Goal: Find specific page/section: Find specific page/section

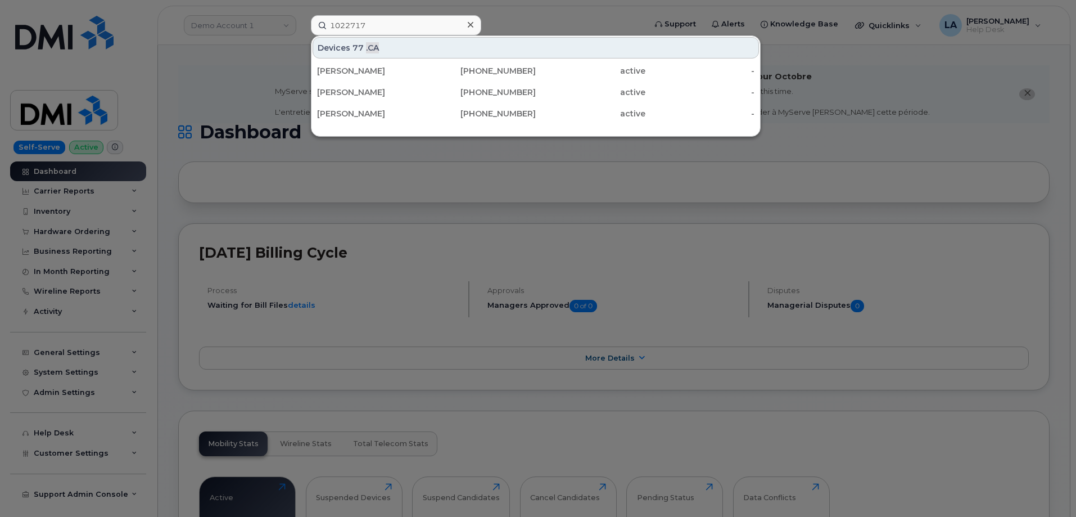
click at [471, 25] on icon at bounding box center [471, 25] width 6 height 6
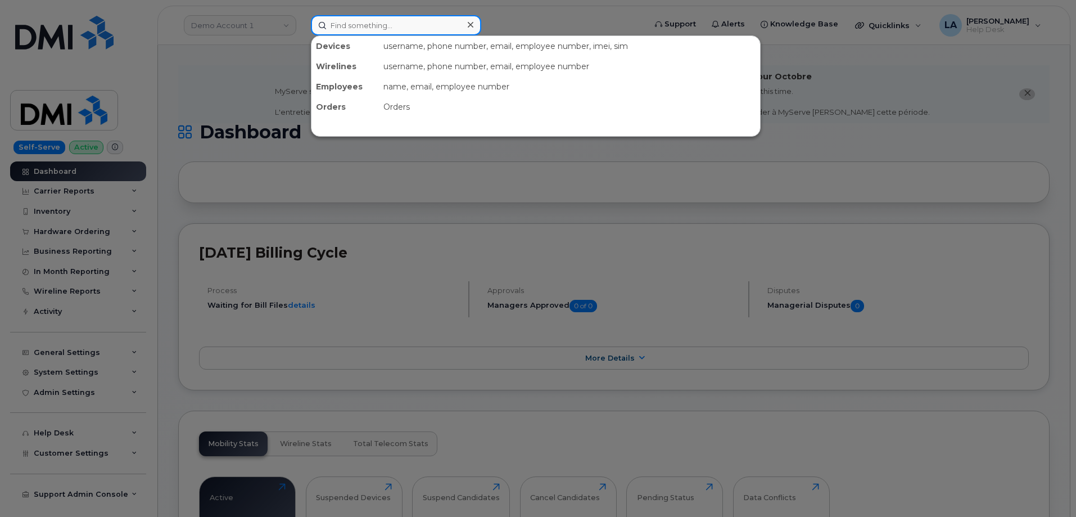
click at [399, 32] on input at bounding box center [396, 25] width 170 height 20
paste input "[PHONE_NUMBER]"
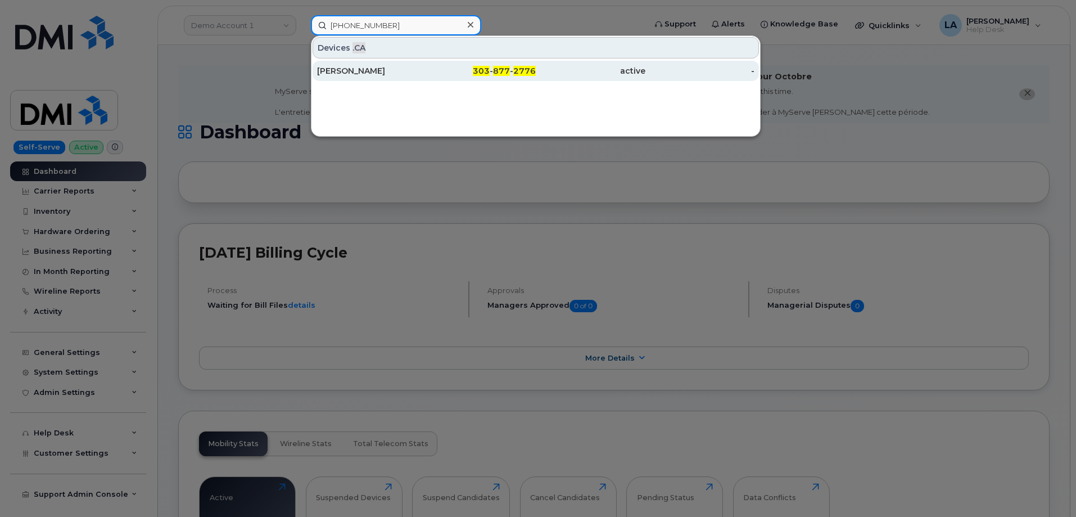
type input "[PHONE_NUMBER]"
click at [356, 65] on div "[PERSON_NAME]" at bounding box center [372, 71] width 110 height 20
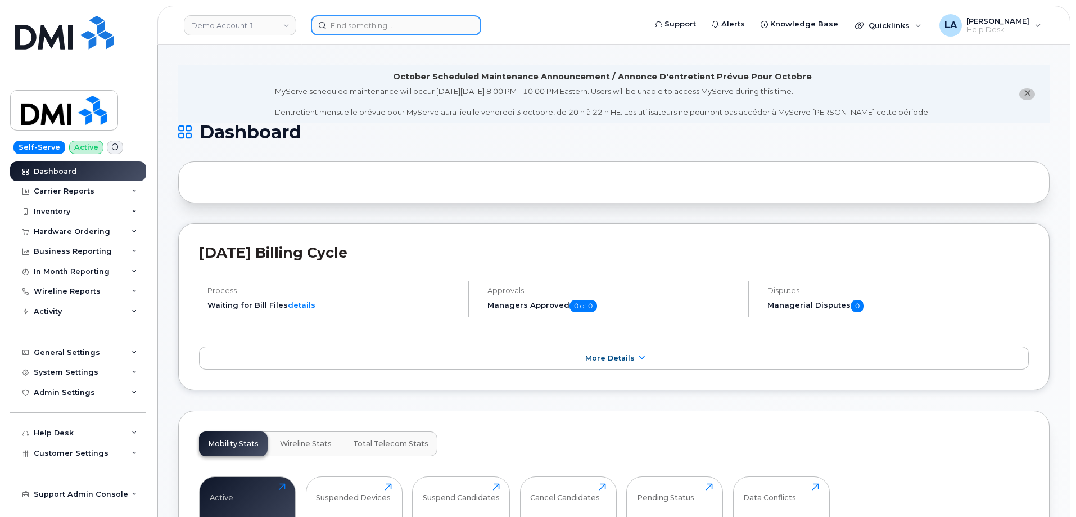
click at [413, 27] on input at bounding box center [396, 25] width 170 height 20
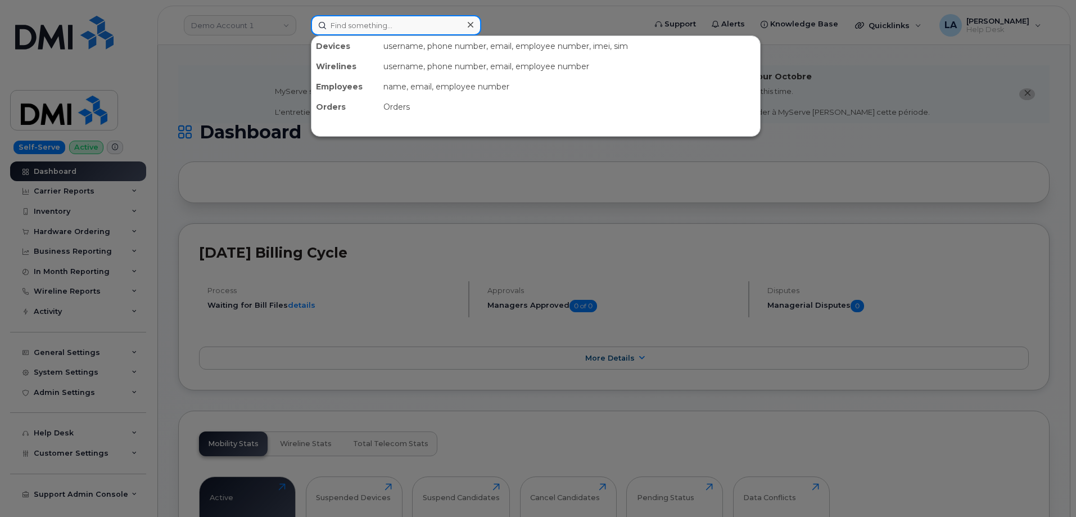
paste input "[PHONE_NUMBER]"
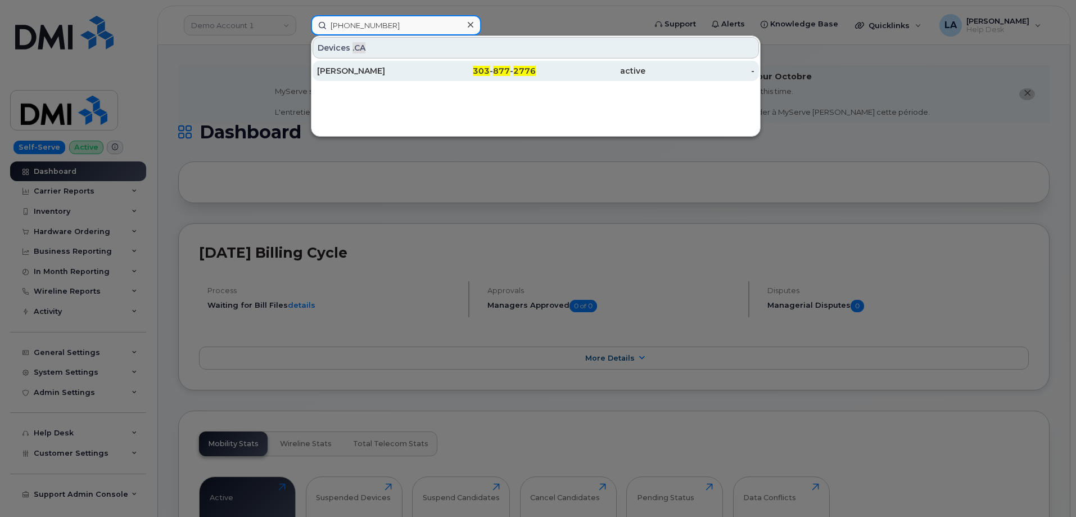
type input "[PHONE_NUMBER]"
click at [416, 66] on div "[PERSON_NAME]" at bounding box center [372, 70] width 110 height 11
